Goal: Task Accomplishment & Management: Manage account settings

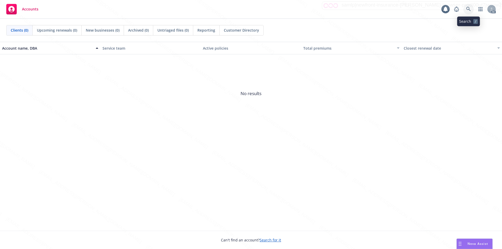
click at [467, 10] on icon at bounding box center [468, 9] width 5 height 5
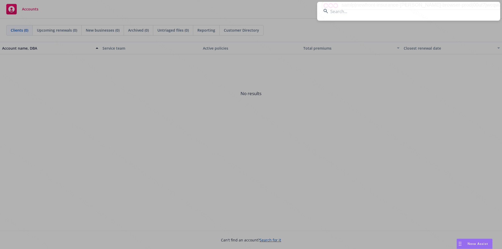
click at [344, 14] on input at bounding box center [408, 11] width 183 height 19
paste input "Persing Family - Jesse"
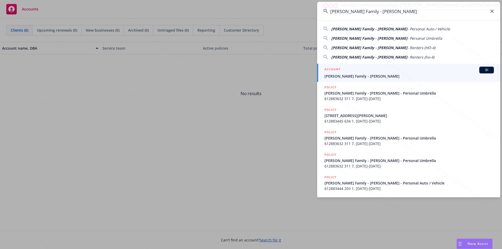
click at [359, 29] on span "Persing Family - Jesse" at bounding box center [369, 28] width 76 height 5
type input "Persing Family - Jesse - Personal Auto / Vehicle"
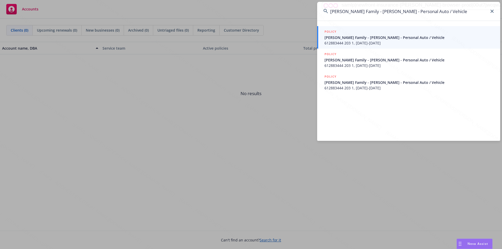
click at [349, 40] on span "Persing Family - Jesse - Personal Auto / Vehicle" at bounding box center [408, 37] width 169 height 5
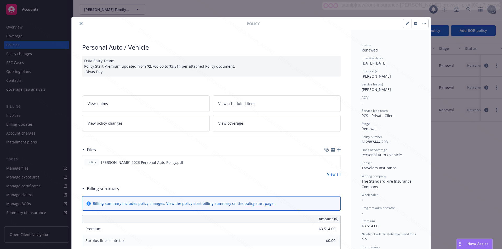
click at [78, 24] on button "close" at bounding box center [81, 23] width 6 height 6
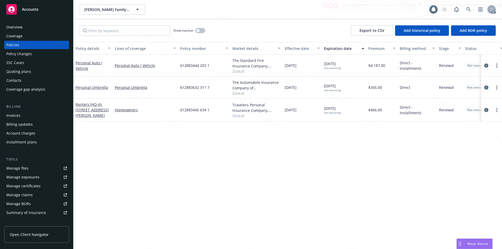
click at [78, 24] on div "Show inactive Export to CSV Add historical policy Add BOR policy" at bounding box center [287, 30] width 428 height 23
click at [467, 10] on icon at bounding box center [468, 9] width 5 height 5
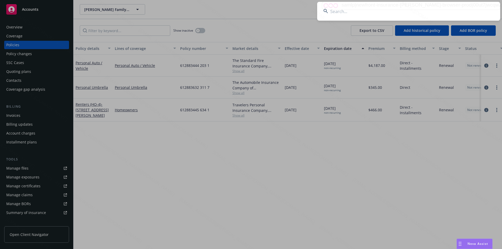
click at [352, 12] on input at bounding box center [408, 11] width 183 height 19
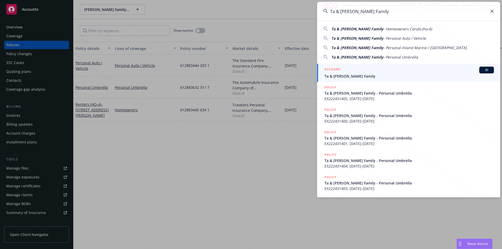
click at [366, 48] on span "Ta & Nguyen Family" at bounding box center [357, 47] width 52 height 5
type input "Ta & Nguyen Family - Personal Inland Marine / Floa"
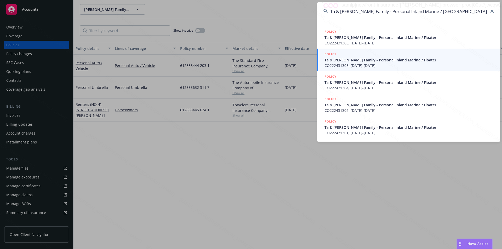
click at [392, 60] on span "Ta & Nguyen Family - Personal Inland Marine / Floater" at bounding box center [408, 59] width 169 height 5
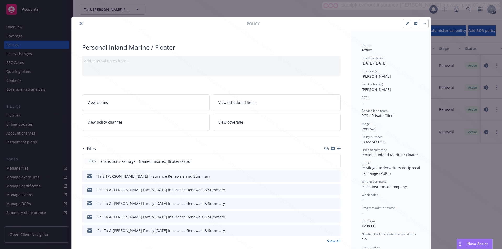
click at [80, 22] on icon "close" at bounding box center [80, 23] width 3 height 3
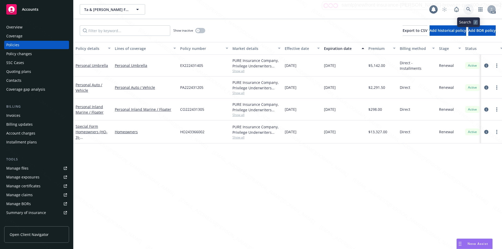
click at [469, 8] on icon at bounding box center [468, 9] width 5 height 5
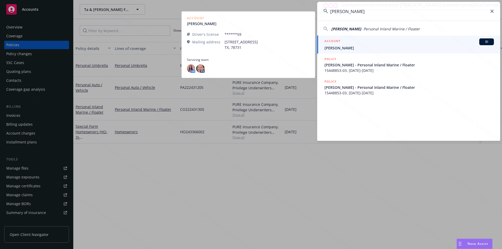
type input "Heather Pesanti"
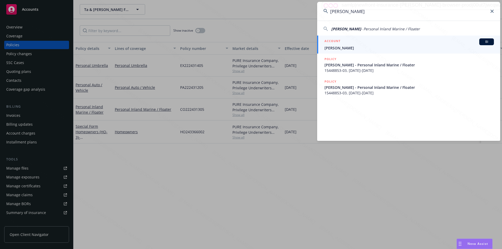
click at [336, 48] on span "Heather Pesanti" at bounding box center [408, 47] width 169 height 5
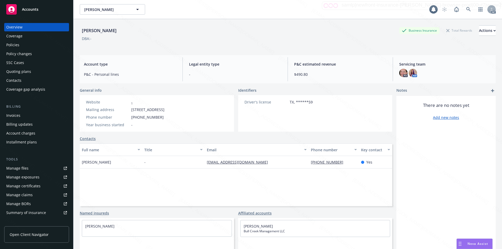
click at [14, 44] on div "Policies" at bounding box center [12, 45] width 13 height 8
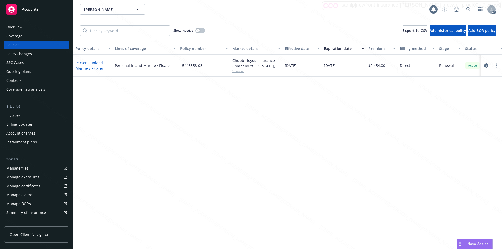
click at [91, 63] on link "Personal Inland Marine / Floater" at bounding box center [90, 65] width 28 height 10
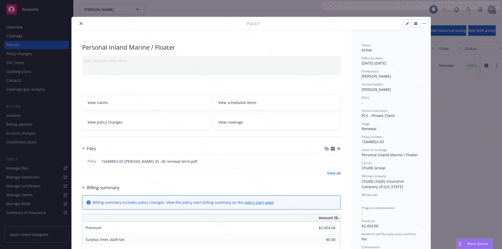
click at [145, 67] on div "Add internal notes here..." at bounding box center [211, 66] width 258 height 20
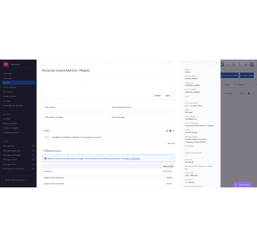
scroll to position [52, 0]
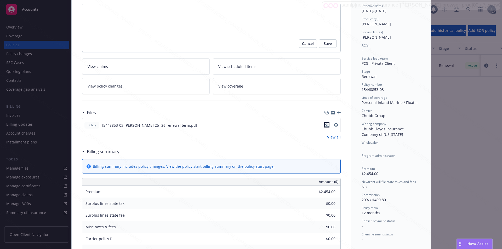
click at [325, 125] on icon "download file" at bounding box center [326, 124] width 3 height 3
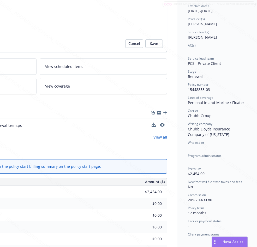
scroll to position [0, 106]
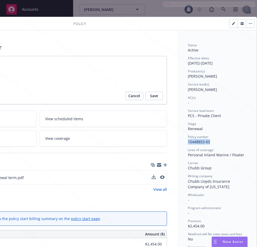
drag, startPoint x: 183, startPoint y: 142, endPoint x: 208, endPoint y: 142, distance: 25.1
copy span "15448853-03"
drag, startPoint x: 184, startPoint y: 63, endPoint x: 203, endPoint y: 64, distance: 19.4
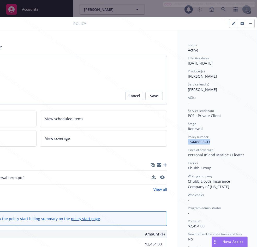
copy div "01/01/2025"
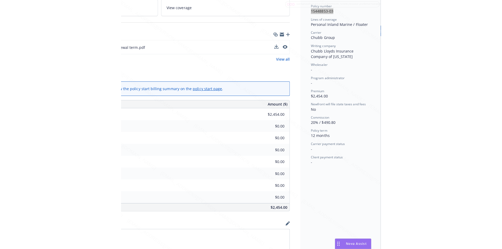
scroll to position [105, 106]
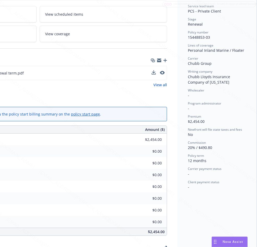
click at [240, 131] on div "Newfront will file state taxes and fees" at bounding box center [217, 129] width 59 height 4
click at [65, 91] on div "Files Policy 15448853-03 Heather Pesanti 25 -26 renewal term.pdf View all" at bounding box center [38, 74] width 258 height 39
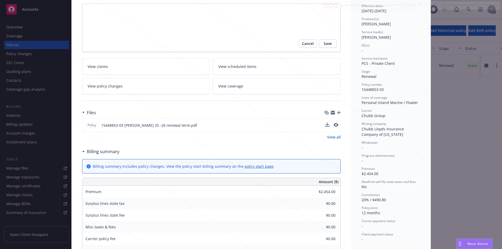
scroll to position [0, 0]
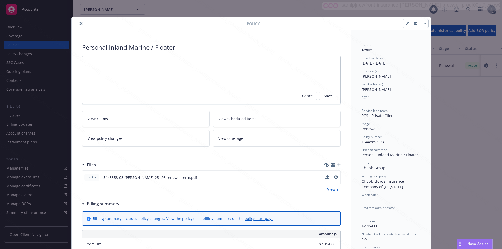
click at [421, 22] on button "button" at bounding box center [424, 23] width 8 height 8
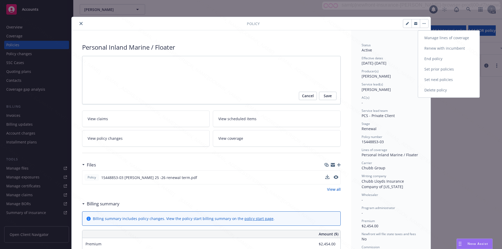
click at [436, 60] on link "End policy" at bounding box center [448, 59] width 61 height 10
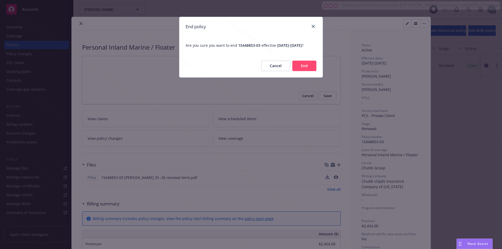
click at [300, 68] on button "End" at bounding box center [304, 66] width 24 height 10
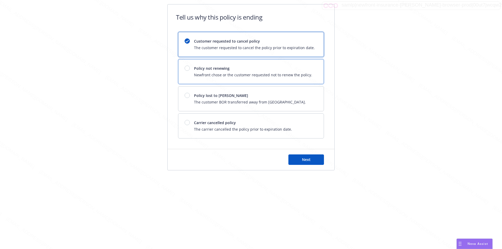
click at [185, 70] on div at bounding box center [186, 68] width 5 height 5
click at [293, 161] on button "Next" at bounding box center [306, 159] width 36 height 10
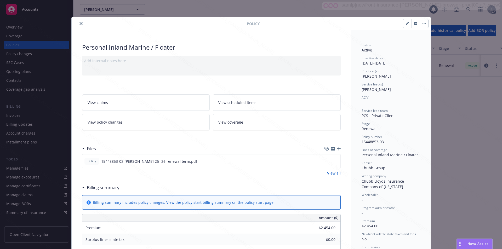
click at [420, 20] on button "button" at bounding box center [424, 23] width 8 height 8
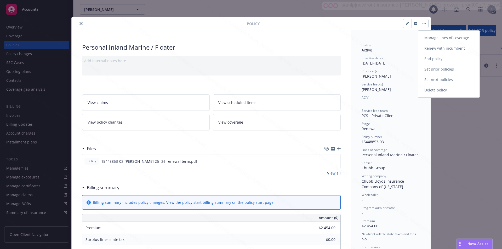
click at [438, 58] on link "End policy" at bounding box center [448, 59] width 61 height 10
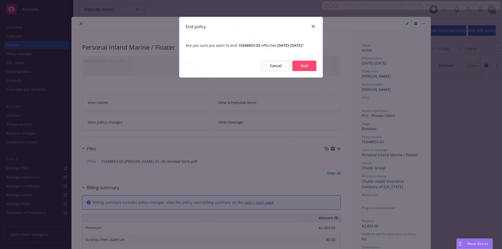
click at [307, 71] on button "End" at bounding box center [304, 66] width 24 height 10
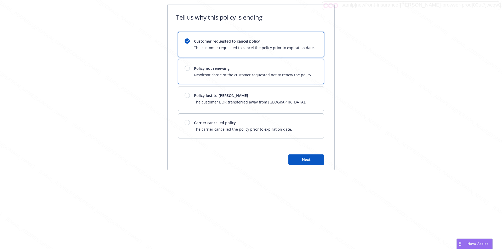
click at [191, 68] on div at bounding box center [188, 68] width 9 height 5
click at [298, 165] on div "Next" at bounding box center [250, 159] width 167 height 21
click at [298, 160] on button "Next" at bounding box center [306, 159] width 36 height 10
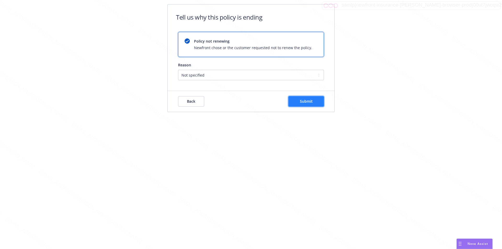
click at [310, 102] on span "Submit" at bounding box center [306, 101] width 13 height 5
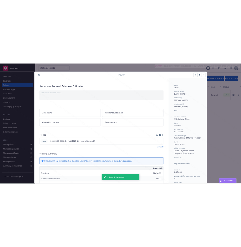
scroll to position [16, 0]
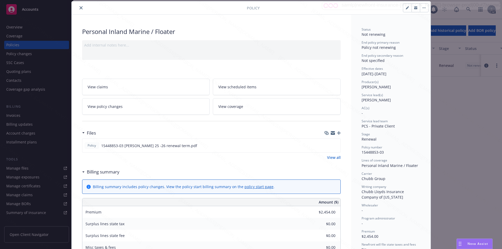
click at [79, 7] on icon "close" at bounding box center [80, 7] width 3 height 3
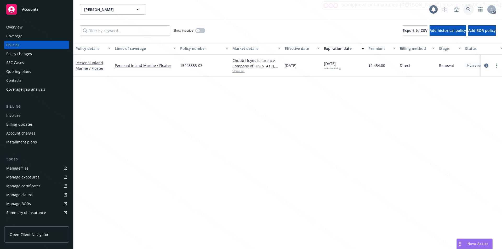
click at [467, 10] on icon at bounding box center [468, 9] width 5 height 5
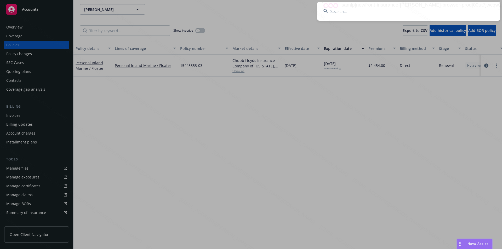
click at [343, 12] on input at bounding box center [408, 11] width 183 height 19
type input "Richard and Stacy Vincent"
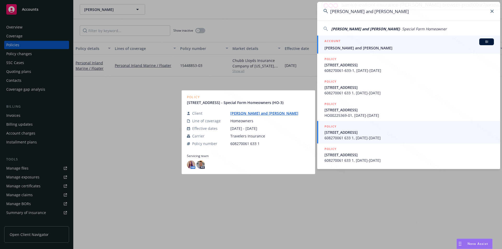
click at [350, 48] on span "Richard and Stacy Vincent" at bounding box center [408, 47] width 169 height 5
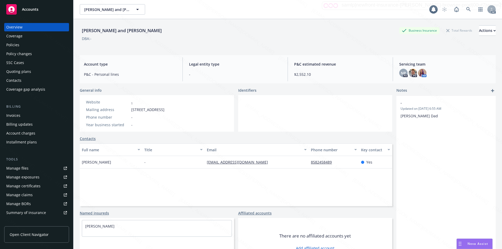
click at [18, 44] on div "Policies" at bounding box center [12, 45] width 13 height 8
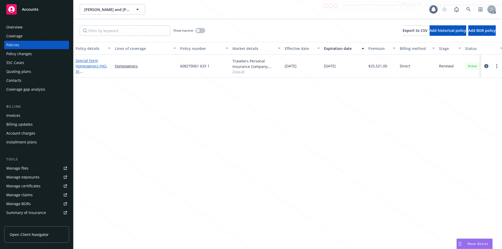
click at [93, 65] on link "Special Form Homeowners (HO-3) - 1401 HAWTHORN WAY WESTLAKE TX 76262-9034" at bounding box center [92, 68] width 33 height 21
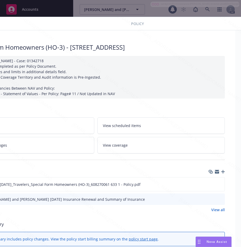
scroll to position [0, 58]
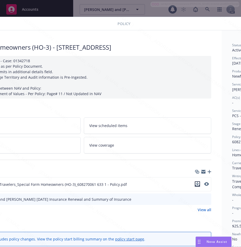
click at [198, 184] on icon "download file" at bounding box center [197, 183] width 3 height 3
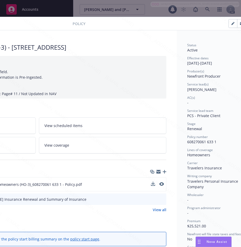
scroll to position [0, 122]
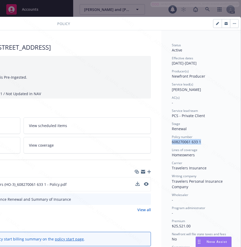
drag, startPoint x: 167, startPoint y: 141, endPoint x: 198, endPoint y: 140, distance: 30.8
copy span "608270061 633 1"
drag, startPoint x: 188, startPoint y: 64, endPoint x: 167, endPoint y: 64, distance: 20.1
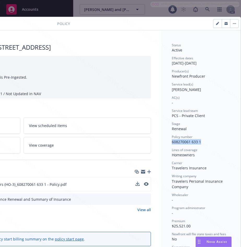
copy div "01/01/2025"
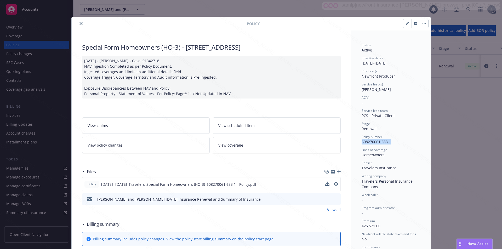
scroll to position [0, 0]
click at [421, 22] on button "button" at bounding box center [424, 23] width 8 height 8
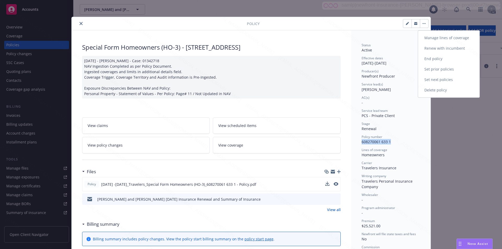
click at [436, 59] on link "End policy" at bounding box center [448, 59] width 61 height 10
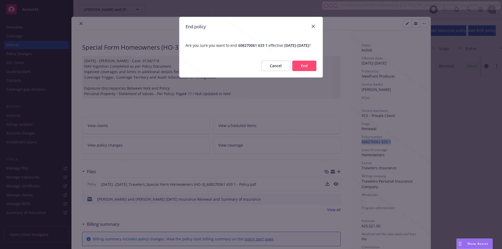
click at [308, 71] on button "End" at bounding box center [304, 66] width 24 height 10
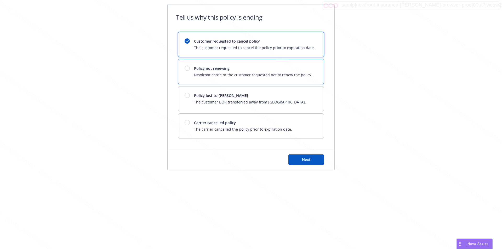
click at [231, 73] on span "Newfront chose or the customer requested not to renew the policy." at bounding box center [253, 74] width 118 height 5
click at [307, 157] on button "Next" at bounding box center [306, 159] width 36 height 10
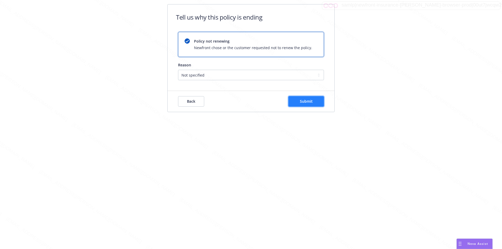
click at [311, 99] on span "Submit" at bounding box center [306, 101] width 13 height 5
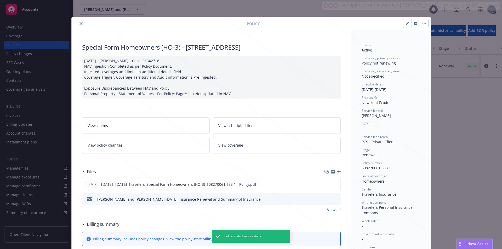
scroll to position [16, 0]
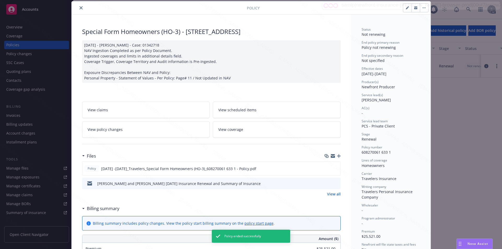
click at [79, 7] on icon "close" at bounding box center [80, 7] width 3 height 3
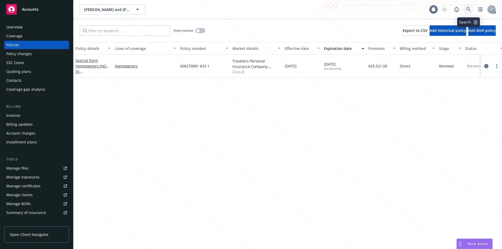
click at [467, 9] on icon at bounding box center [468, 9] width 5 height 5
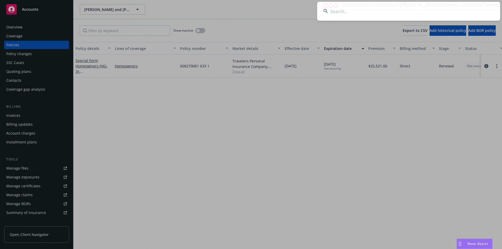
click at [337, 12] on input at bounding box center [408, 11] width 183 height 19
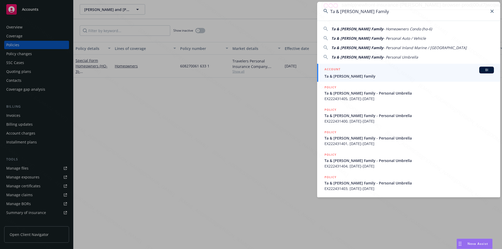
type input "Ta & Nguyen Family"
click at [352, 74] on span "Ta & Nguyen Family" at bounding box center [408, 75] width 169 height 5
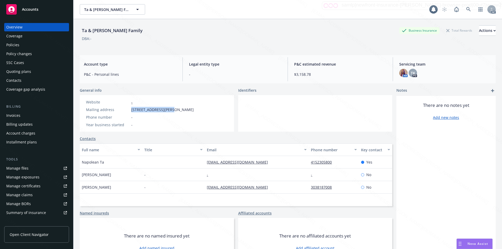
drag, startPoint x: 132, startPoint y: 111, endPoint x: 169, endPoint y: 109, distance: 37.6
click at [169, 109] on span "1 Letterman Dr Bldg D # Bldg, San Francisco, CA, 94129" at bounding box center [162, 109] width 62 height 5
copy span "1 Letterman Dr Bldg D"
click at [466, 9] on icon at bounding box center [468, 9] width 4 height 4
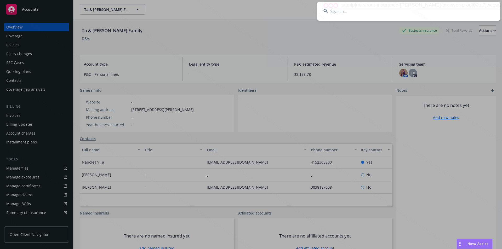
click at [338, 12] on input at bounding box center [408, 11] width 183 height 19
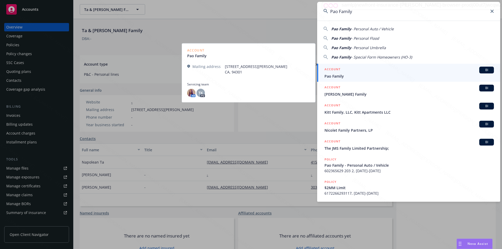
type input "Pao Family"
click at [338, 76] on span "Pao Family" at bounding box center [408, 75] width 169 height 5
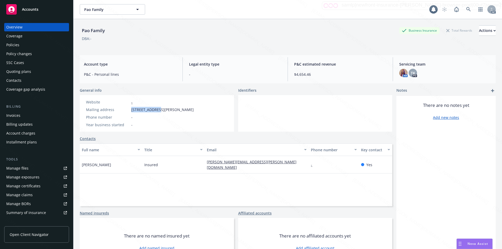
drag, startPoint x: 131, startPoint y: 109, endPoint x: 157, endPoint y: 111, distance: 25.2
click at [157, 111] on span "567 Hale Street, Palo Alto, CA, 94301" at bounding box center [162, 109] width 62 height 5
copy span "567 Hale Stree"
